Goal: Find specific page/section: Find specific page/section

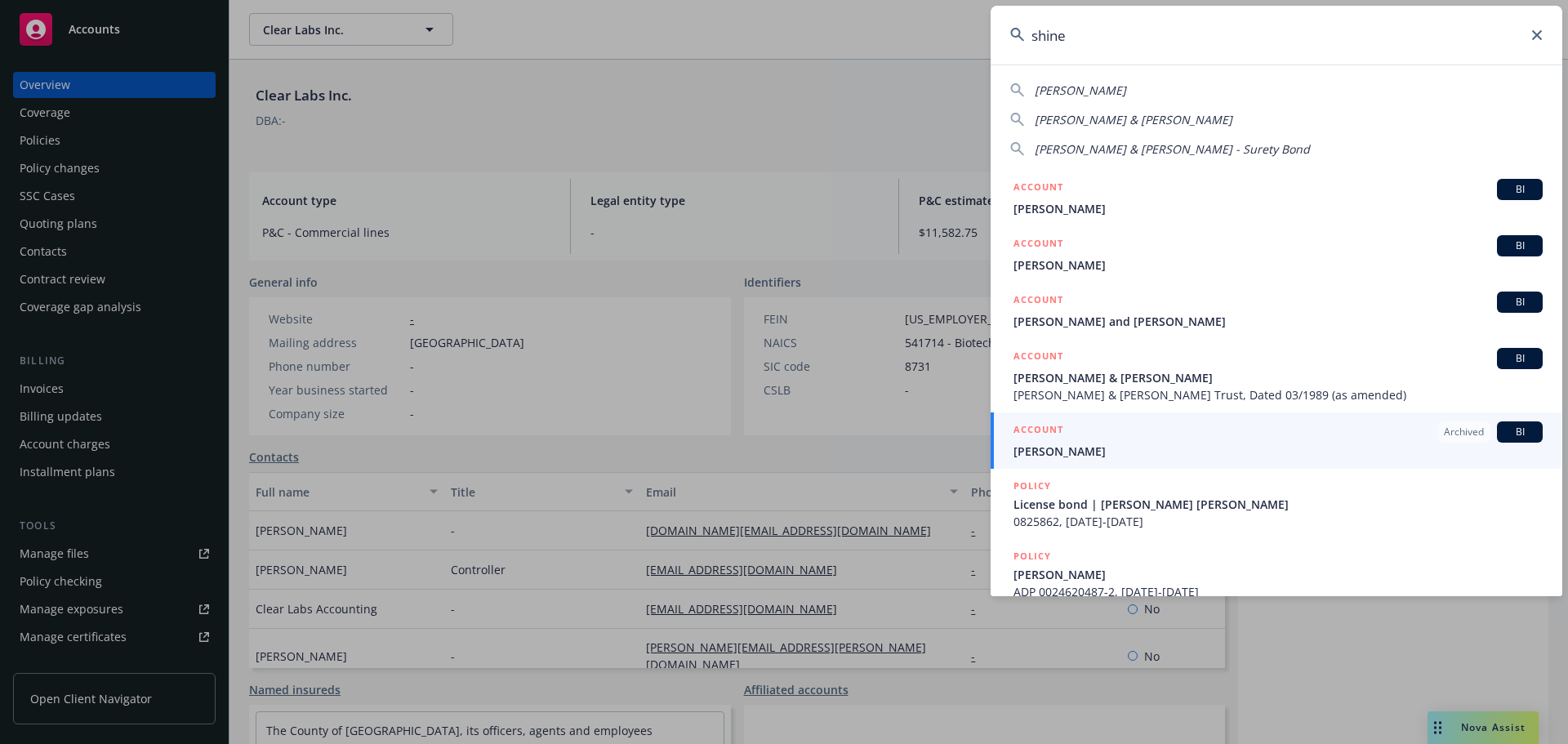
scroll to position [234, 0]
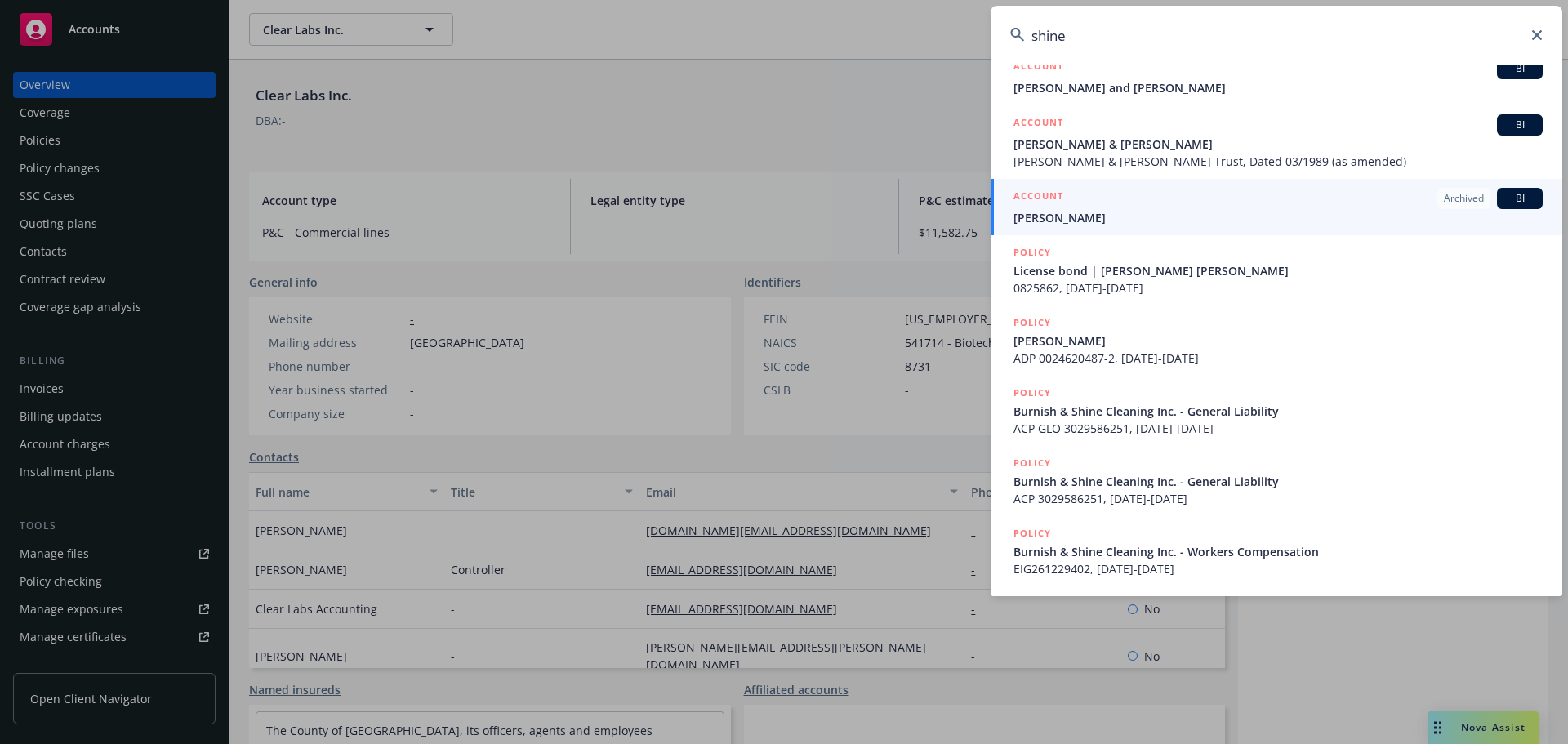
drag, startPoint x: 1091, startPoint y: 42, endPoint x: 863, endPoint y: 24, distance: 228.7
click at [863, 24] on div "shine [PERSON_NAME] [PERSON_NAME] & [PERSON_NAME], [PERSON_NAME] & [PERSON_NAME…" at bounding box center [784, 372] width 1568 height 744
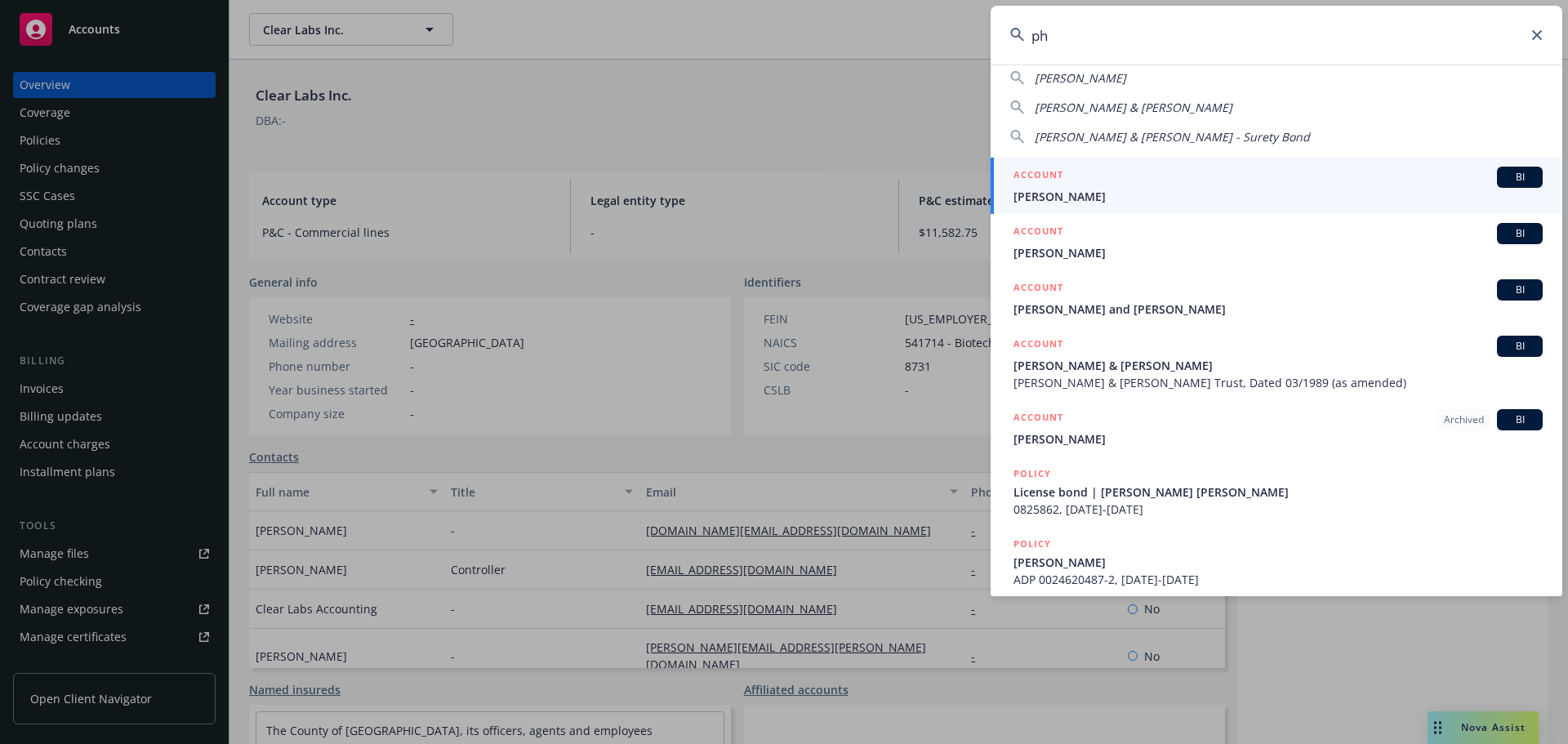
scroll to position [0, 0]
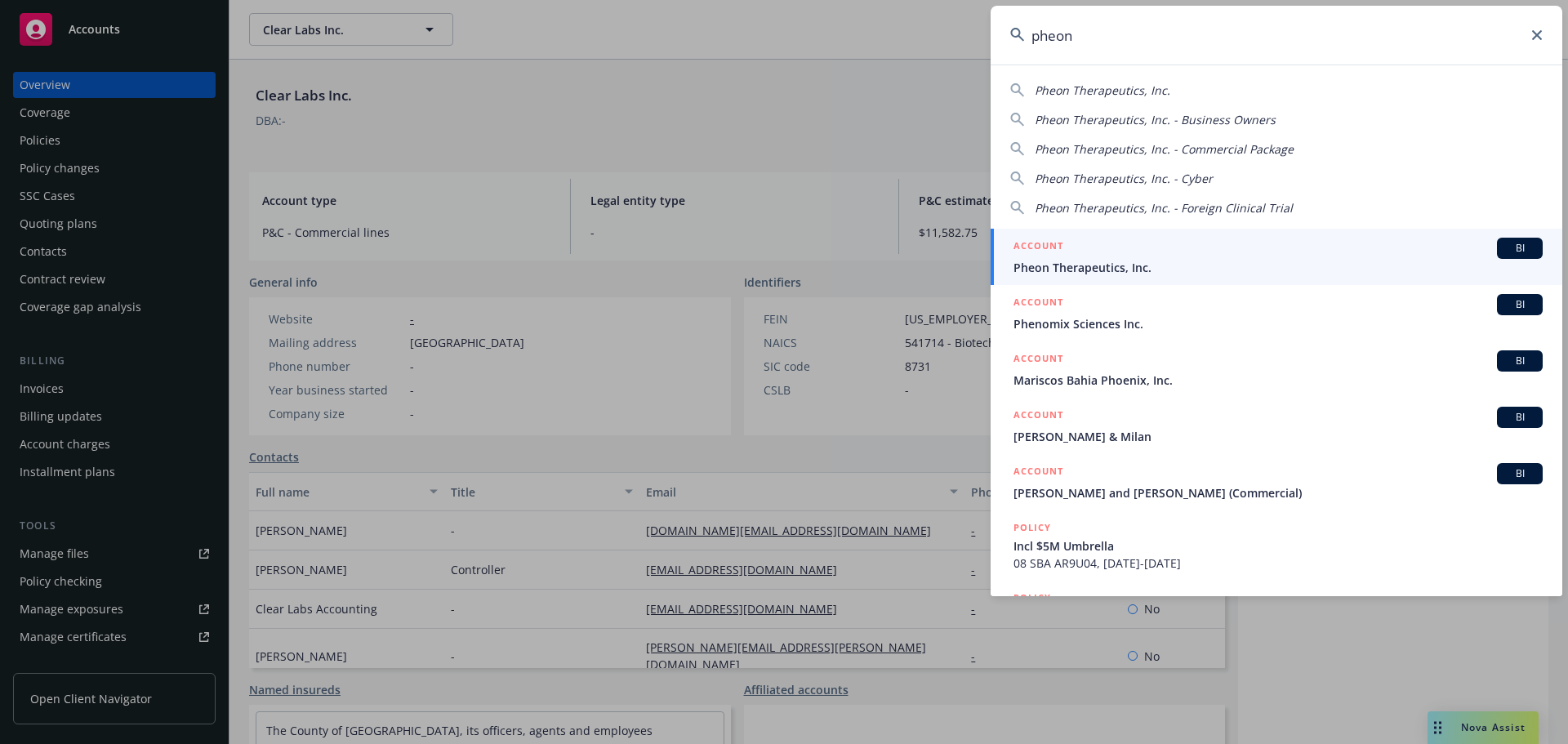
type input "pheon"
click at [1126, 262] on span "Pheon Therapeutics, Inc." at bounding box center [1278, 267] width 530 height 17
